Goal: Task Accomplishment & Management: Manage account settings

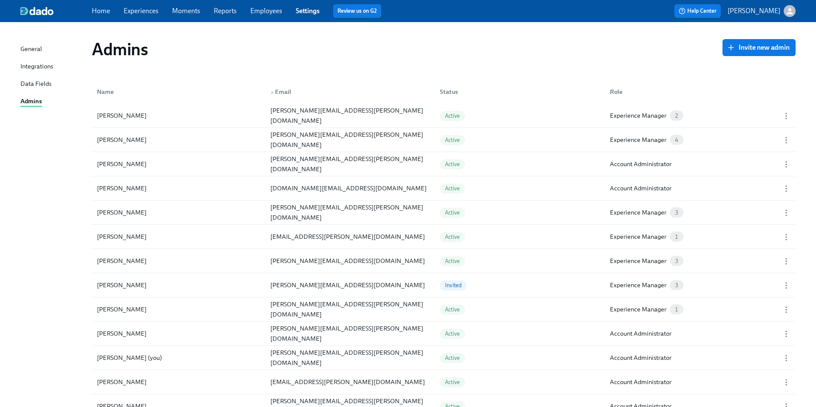
scroll to position [218, 0]
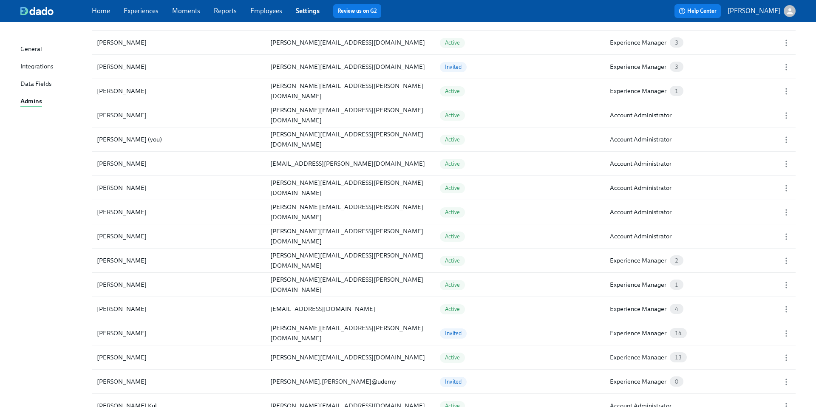
click at [139, 14] on link "Experiences" at bounding box center [141, 11] width 35 height 8
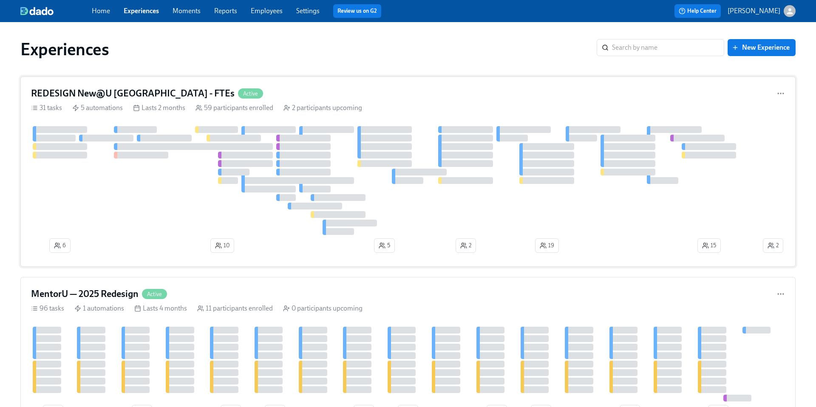
click at [144, 94] on h4 "REDESIGN New@U [GEOGRAPHIC_DATA] - FTEs" at bounding box center [132, 93] width 203 height 13
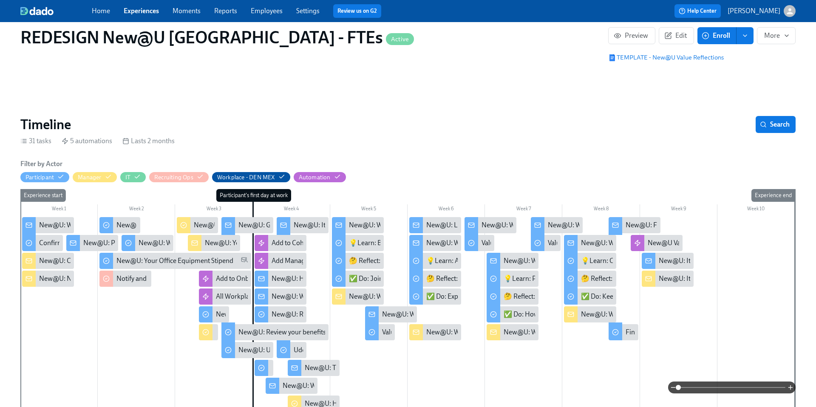
scroll to position [0, 5634]
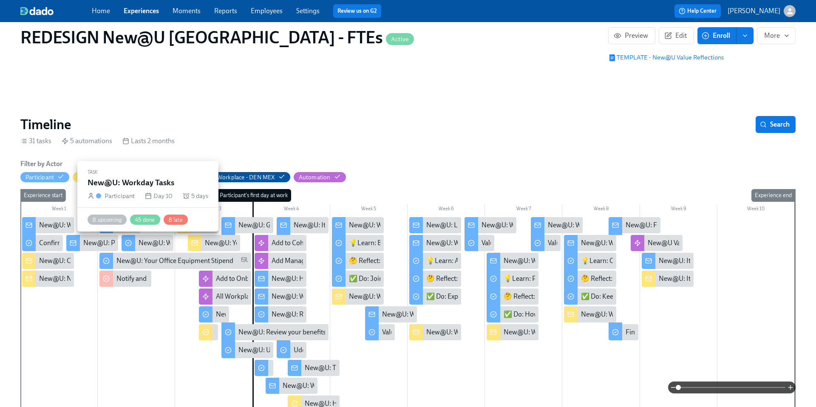
click at [157, 240] on div "New@U: Workday Tasks" at bounding box center [173, 242] width 71 height 9
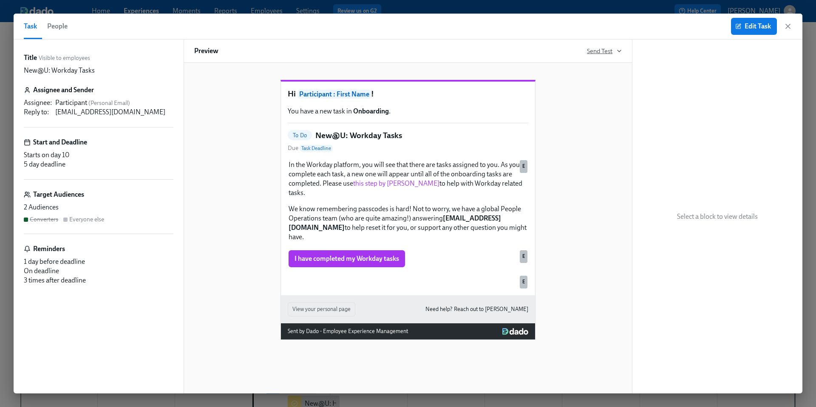
click at [619, 51] on icon "button" at bounding box center [618, 51] width 3 height 2
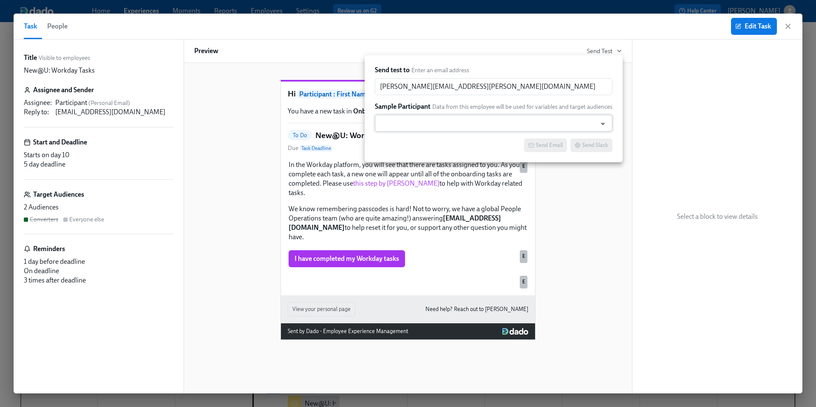
click at [503, 122] on input "text" at bounding box center [485, 123] width 213 height 17
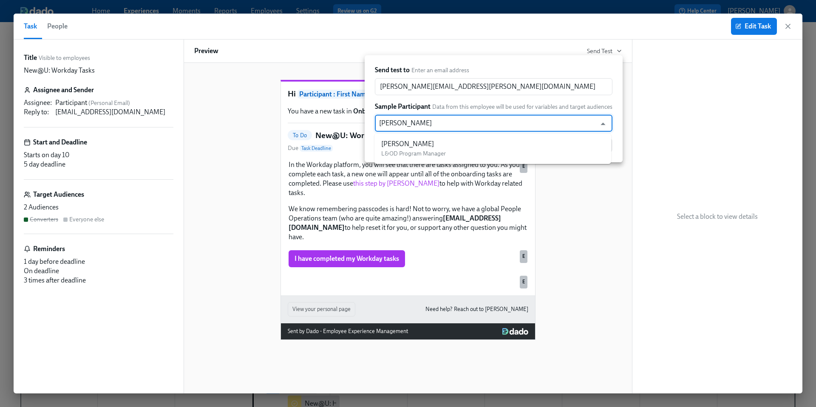
type input "[PERSON_NAME]"
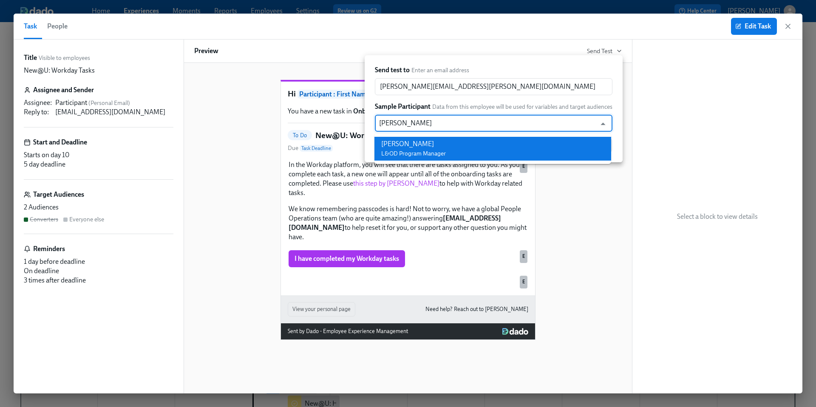
click at [441, 151] on span "L&OD Program Manager" at bounding box center [413, 153] width 65 height 7
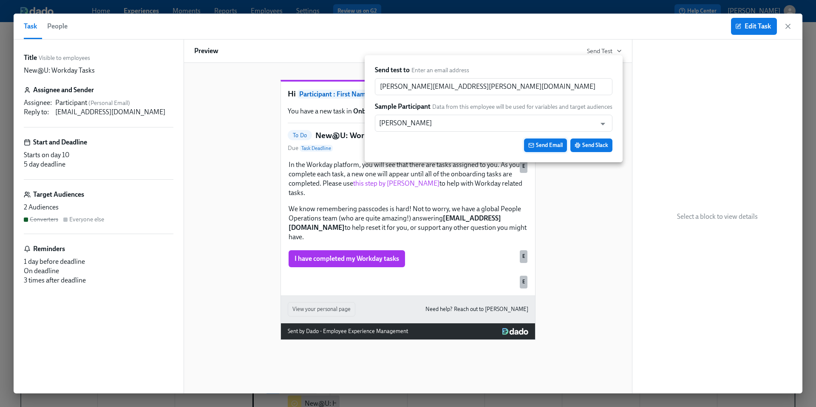
click at [542, 145] on span "Send Email" at bounding box center [545, 145] width 34 height 8
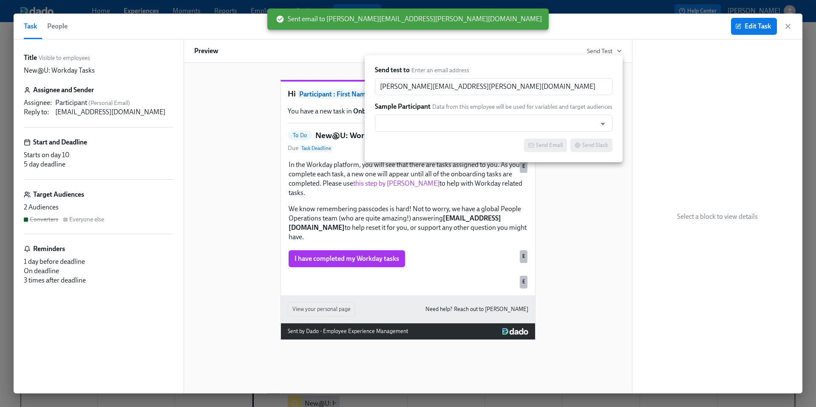
click at [792, 25] on div at bounding box center [408, 203] width 816 height 407
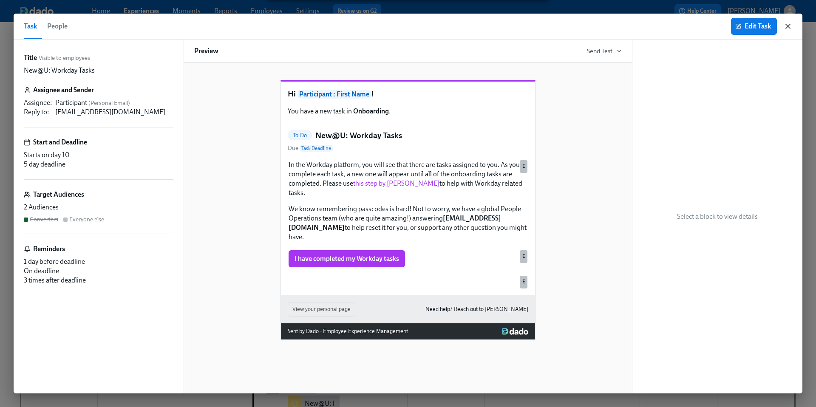
click at [790, 26] on icon "button" at bounding box center [787, 26] width 8 height 8
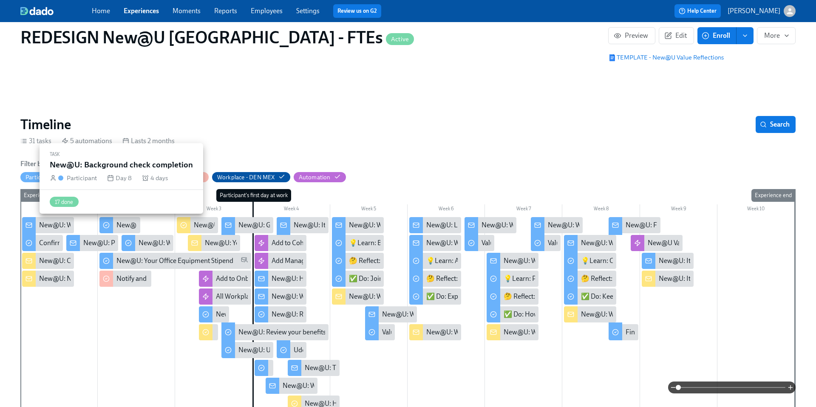
click at [125, 227] on div "New@U: Background check completion" at bounding box center [174, 224] width 116 height 9
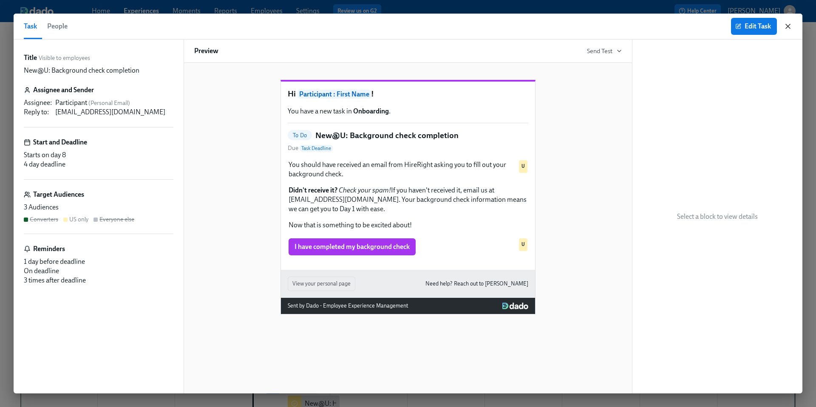
click at [785, 27] on icon "button" at bounding box center [787, 26] width 8 height 8
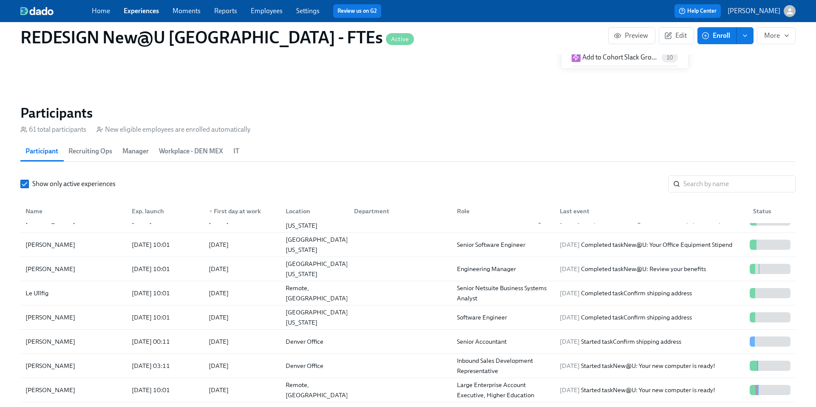
scroll to position [82, 0]
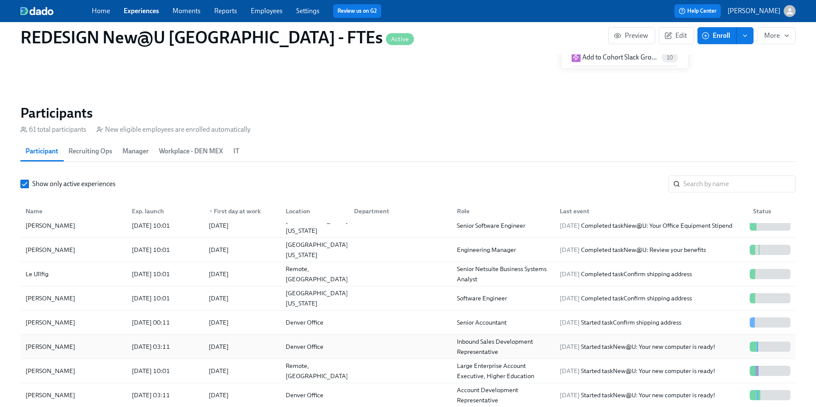
click at [37, 350] on div "[PERSON_NAME]" at bounding box center [50, 347] width 56 height 10
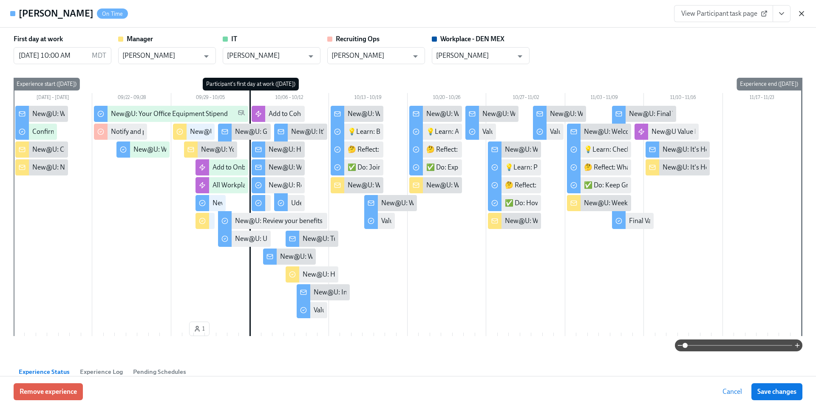
click at [797, 13] on icon "button" at bounding box center [801, 13] width 8 height 8
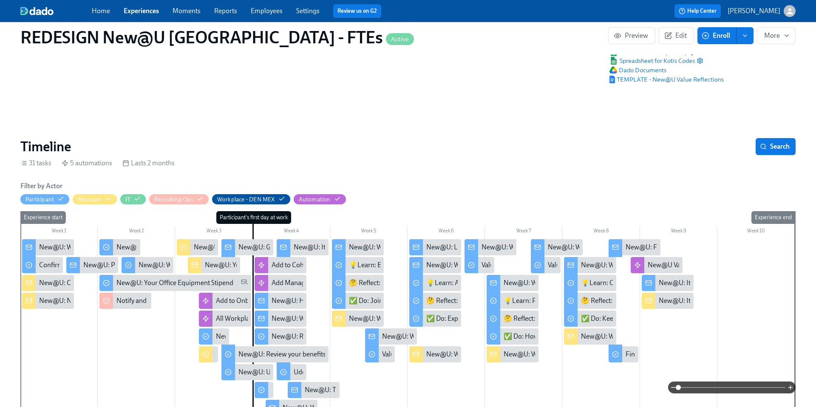
scroll to position [73, 0]
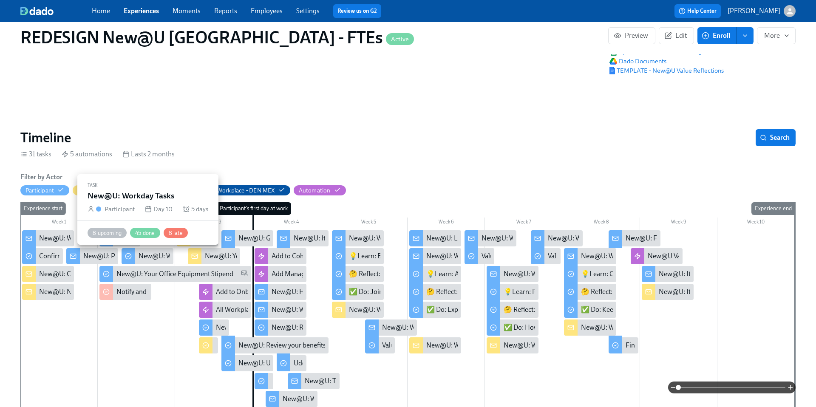
click at [140, 253] on div "New@U: Workday Tasks" at bounding box center [173, 255] width 71 height 9
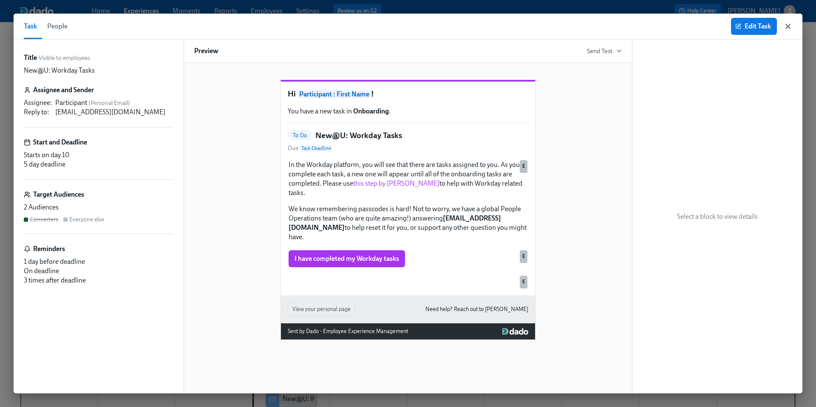
click at [783, 28] on icon "button" at bounding box center [787, 26] width 8 height 8
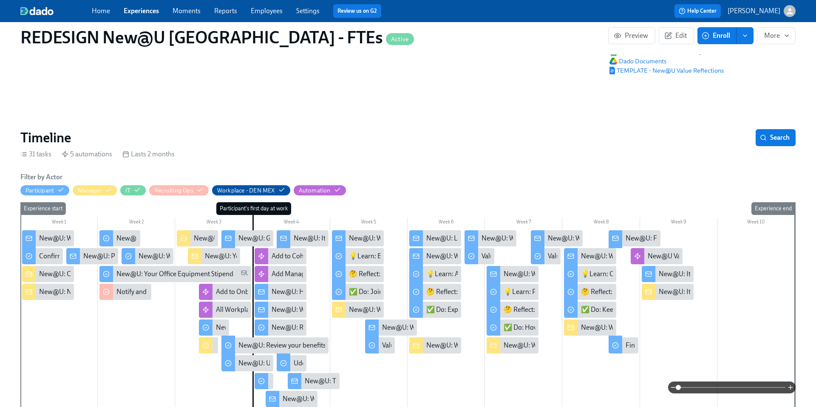
scroll to position [155, 0]
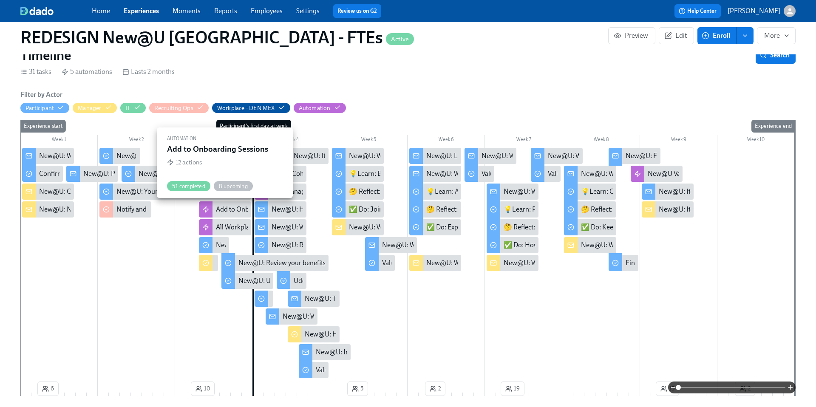
click at [225, 208] on div "Add to Onboarding Sessions" at bounding box center [257, 209] width 82 height 9
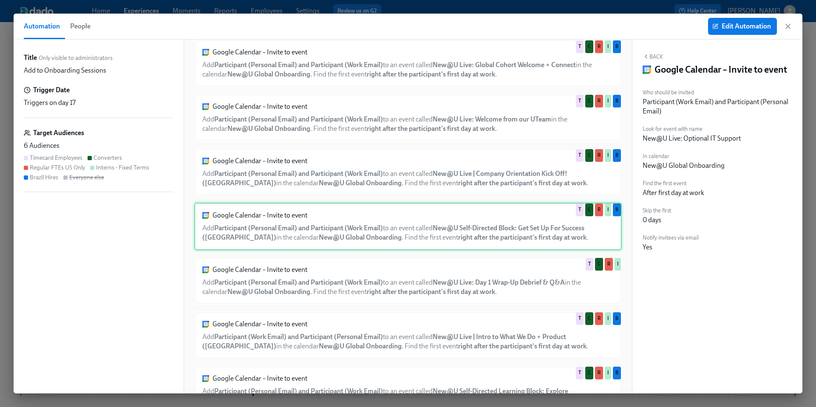
scroll to position [96, 0]
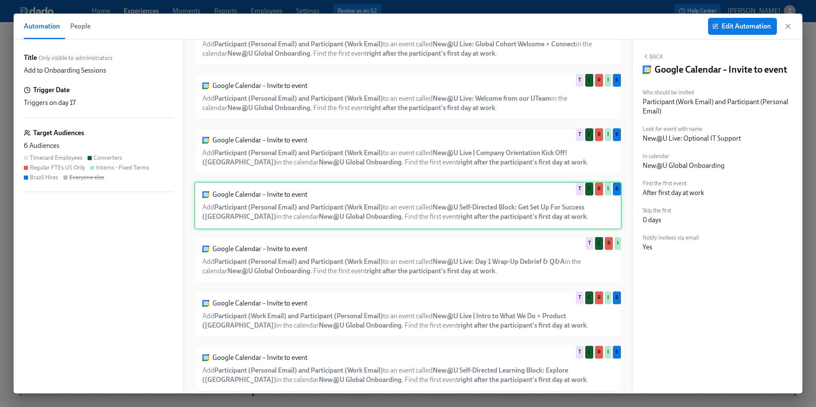
click at [263, 318] on div "Google Calendar – Invite to event Add Participant (Work Email) and Participant …" at bounding box center [407, 315] width 427 height 48
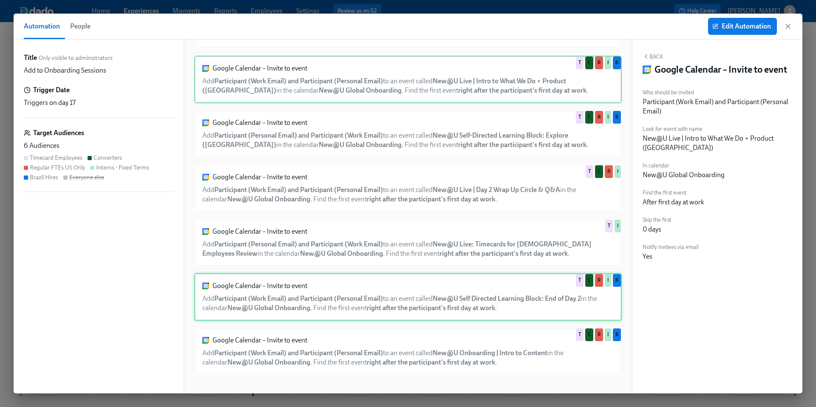
scroll to position [333, 0]
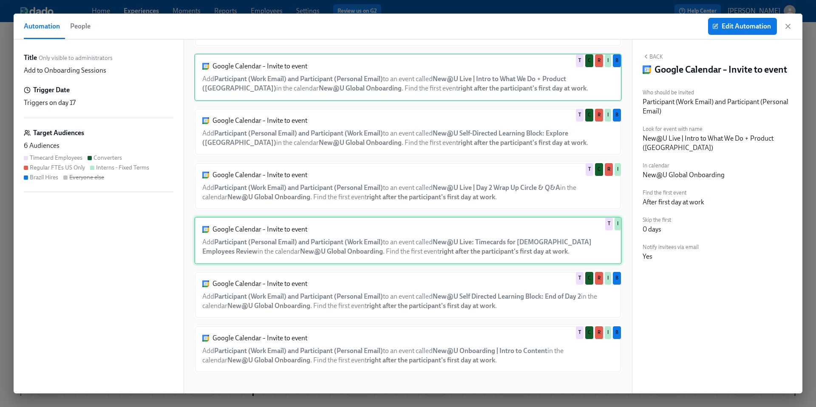
click at [271, 232] on div "Google Calendar – Invite to event Add Participant (Personal Email) and Particip…" at bounding box center [407, 241] width 427 height 48
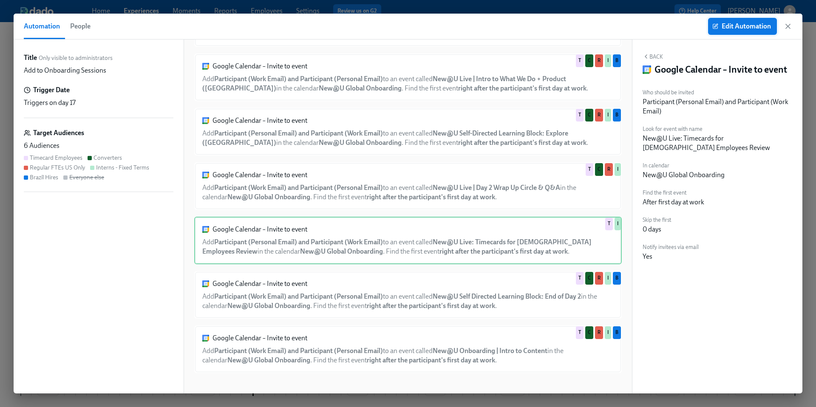
click at [734, 22] on span "Edit Automation" at bounding box center [742, 26] width 57 height 8
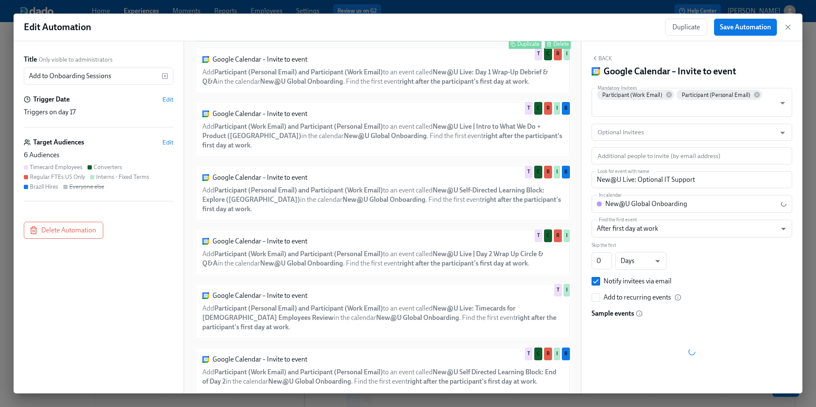
scroll to position [305, 0]
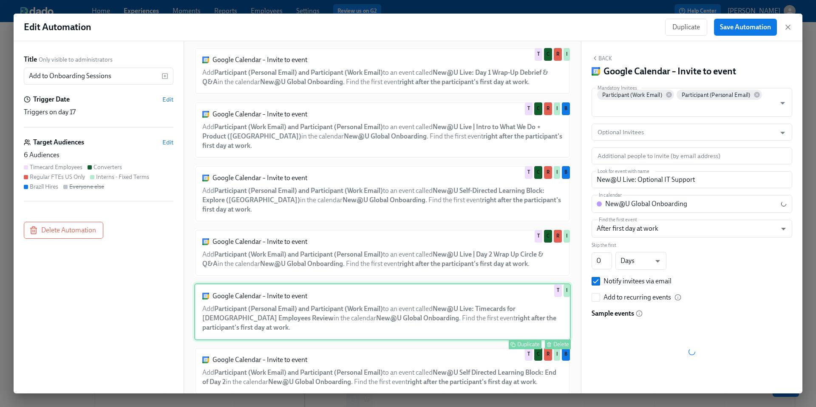
click at [424, 311] on div "Google Calendar – Invite to event Add Participant (Personal Email) and Particip…" at bounding box center [382, 311] width 376 height 57
type input "New@U Live: Timecards for [DEMOGRAPHIC_DATA] Employees Review"
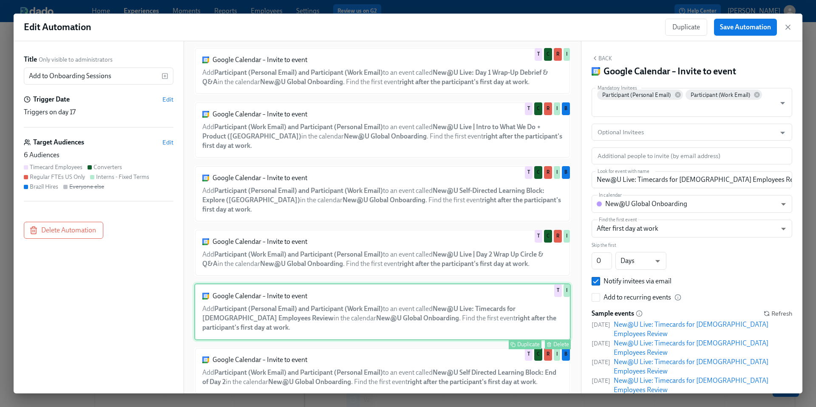
click at [444, 311] on div "Google Calendar – Invite to event Add Participant (Personal Email) and Particip…" at bounding box center [382, 311] width 376 height 57
click at [739, 24] on span "Save Automation" at bounding box center [745, 27] width 51 height 8
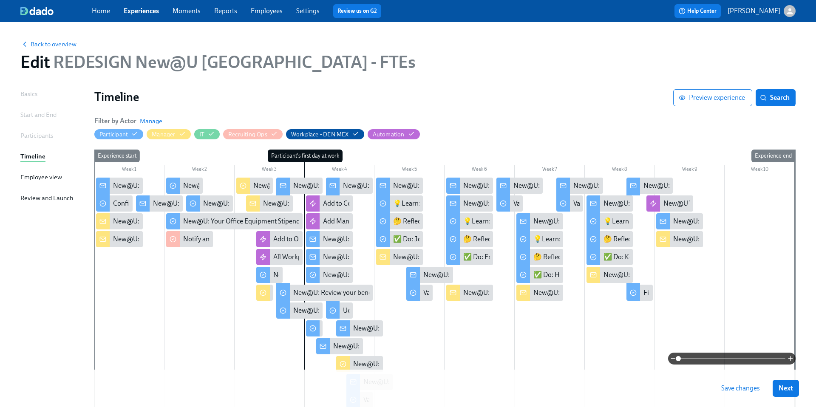
click at [747, 390] on span "Save changes" at bounding box center [740, 388] width 39 height 8
